Goal: Find specific page/section: Find specific page/section

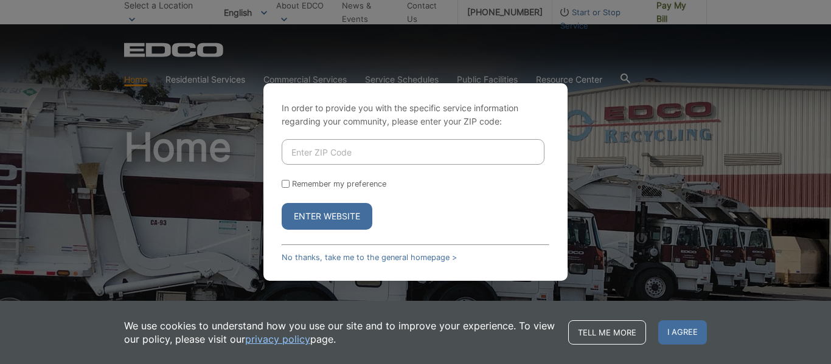
click at [189, 167] on div "In order to provide you with the specific service information regarding your co…" at bounding box center [415, 182] width 831 height 364
click at [378, 167] on form "Remember my preference Enter Website" at bounding box center [416, 184] width 268 height 91
click at [395, 150] on input "Enter ZIP Code" at bounding box center [413, 152] width 263 height 26
type input "92028"
click at [350, 216] on button "Enter Website" at bounding box center [327, 216] width 91 height 27
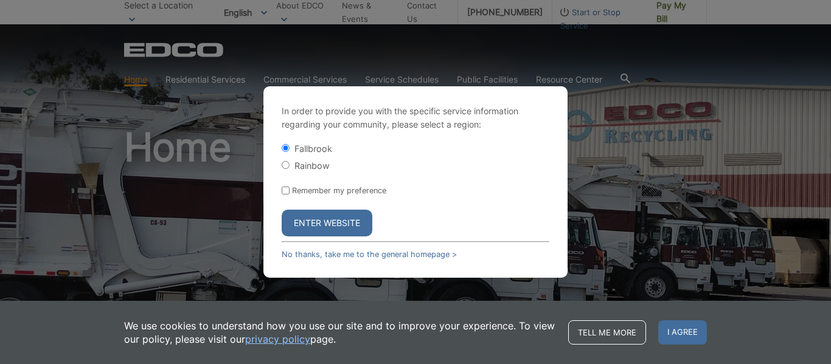
click at [319, 165] on label "Rainbow" at bounding box center [311, 166] width 35 height 10
click at [289, 165] on input "Rainbow" at bounding box center [286, 165] width 8 height 8
radio input "true"
click at [358, 225] on button "Enter Website" at bounding box center [327, 223] width 91 height 27
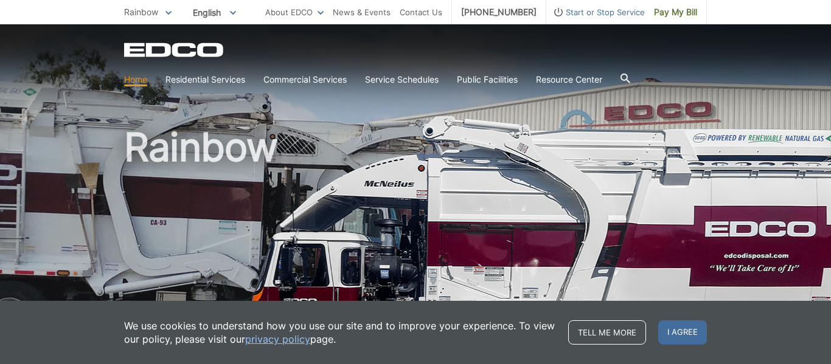
scroll to position [43, 0]
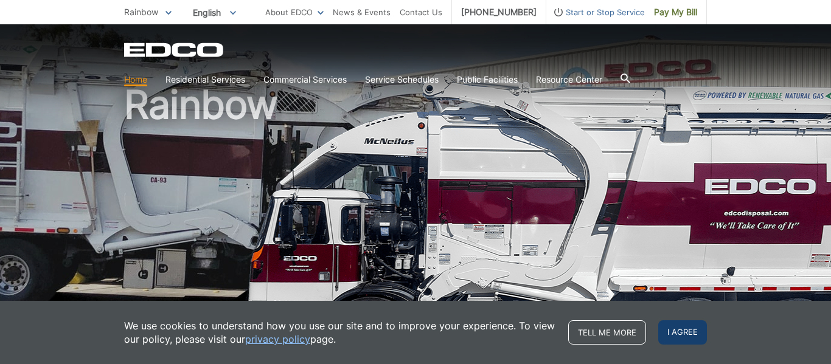
click at [698, 336] on span "I agree" at bounding box center [682, 332] width 49 height 24
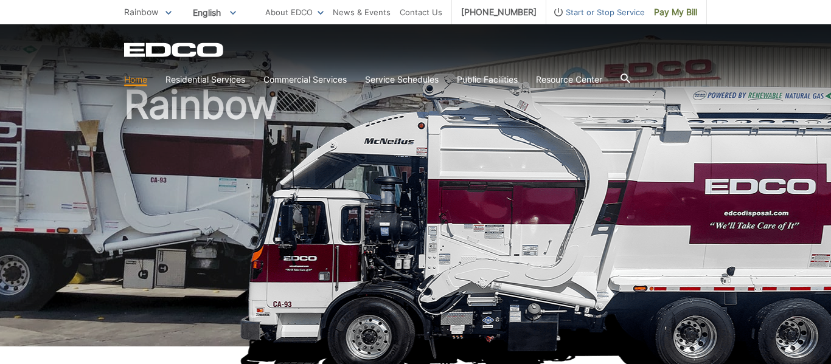
click at [630, 77] on icon at bounding box center [625, 79] width 10 height 10
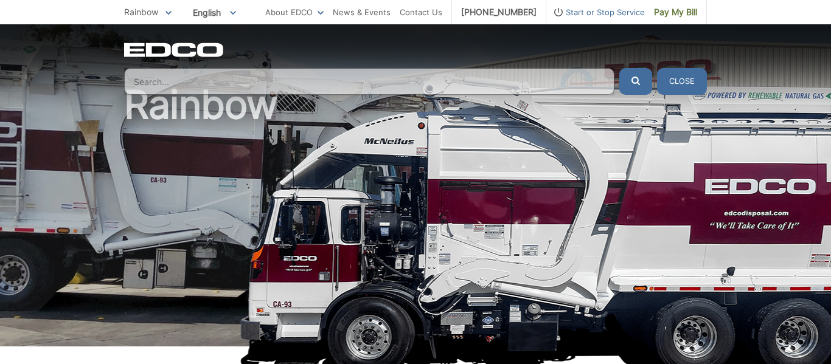
click at [500, 53] on div "EDCO Logo" at bounding box center [415, 50] width 583 height 15
click at [683, 89] on button "Close" at bounding box center [682, 81] width 50 height 27
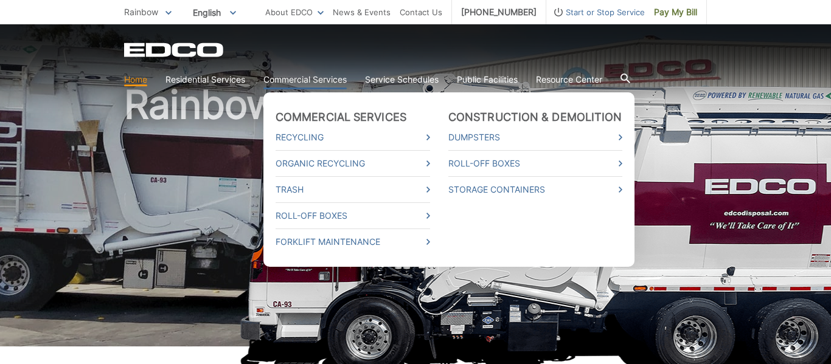
click at [299, 83] on link "Commercial Services" at bounding box center [304, 79] width 83 height 13
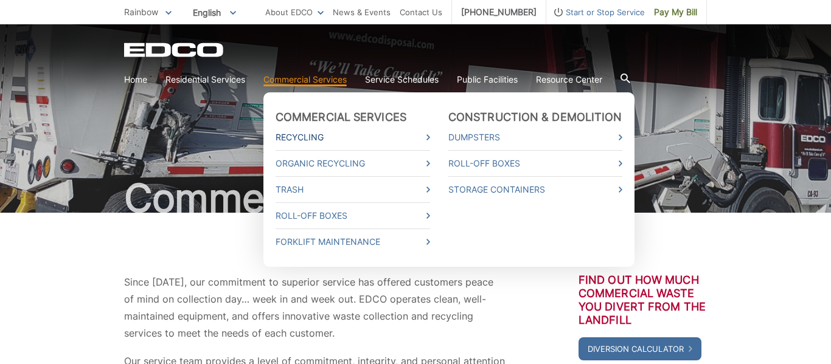
click at [292, 134] on link "Recycling" at bounding box center [352, 137] width 154 height 13
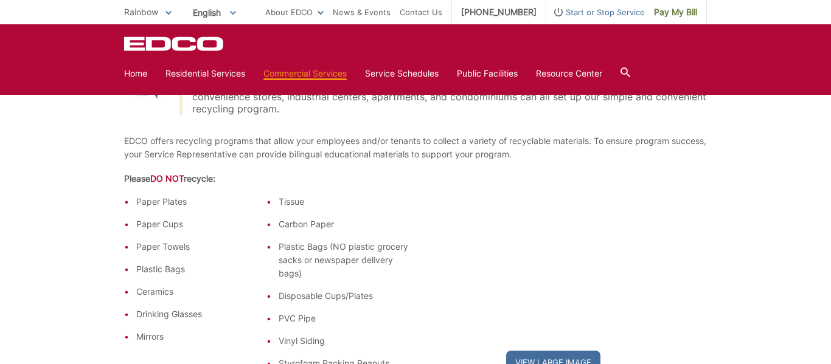
scroll to position [533, 0]
